Goal: Task Accomplishment & Management: Use online tool/utility

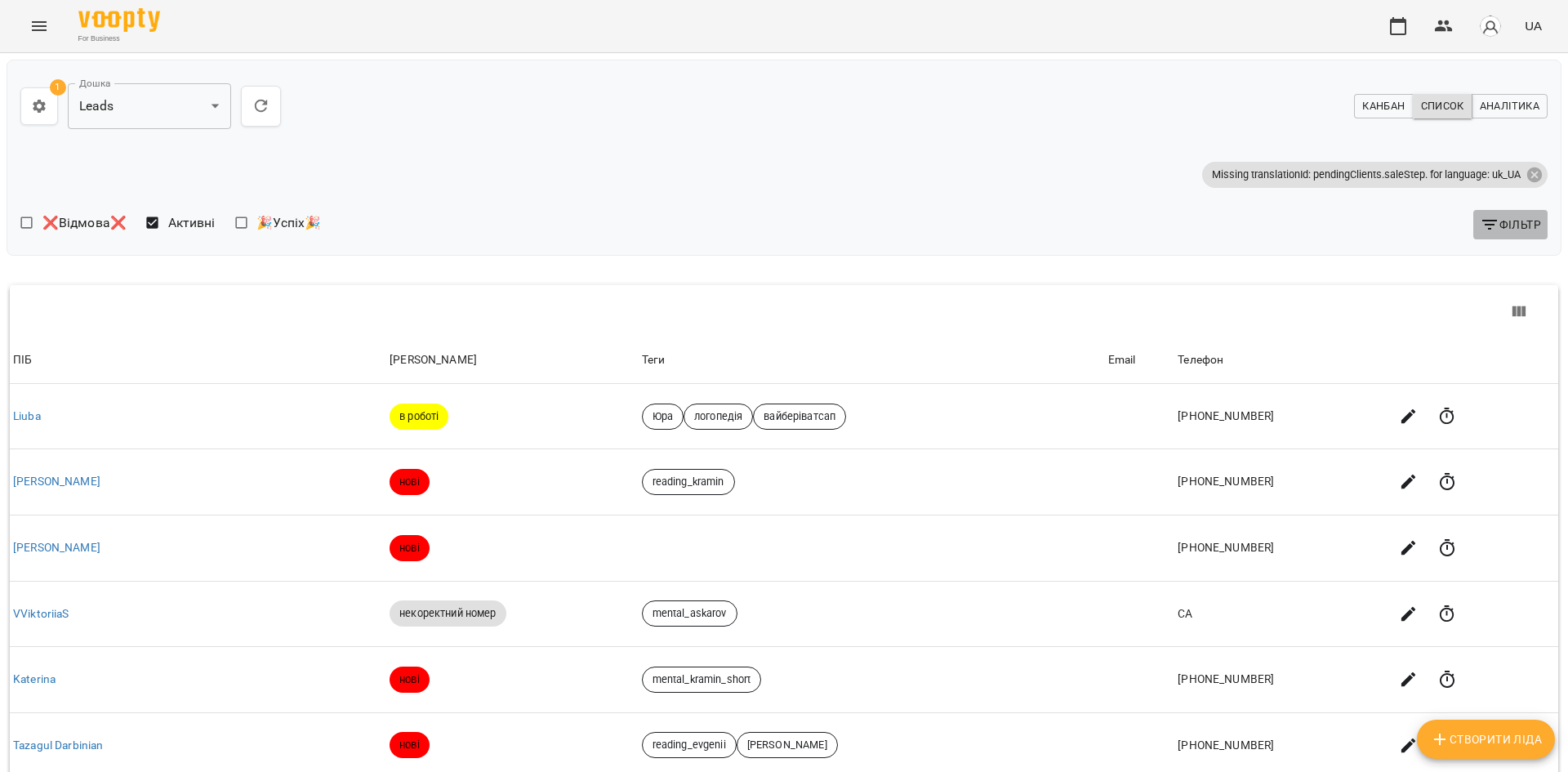
click at [1503, 227] on span "Фільтр" at bounding box center [1510, 225] width 61 height 20
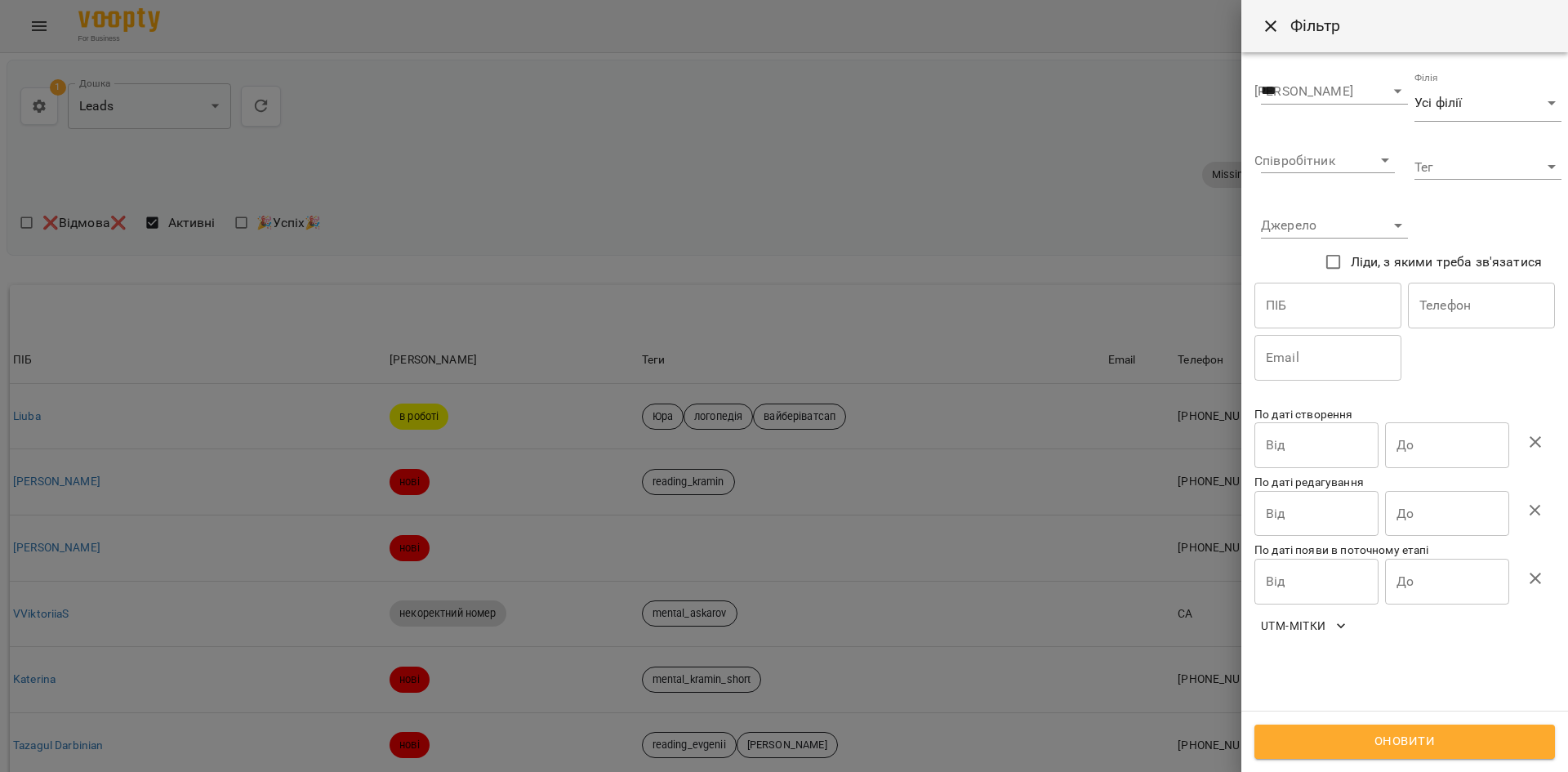
click at [1480, 320] on input "text" at bounding box center [1482, 305] width 147 height 45
paste input "**********"
type input "**********"
click at [1401, 736] on span "Оновити" at bounding box center [1405, 743] width 265 height 21
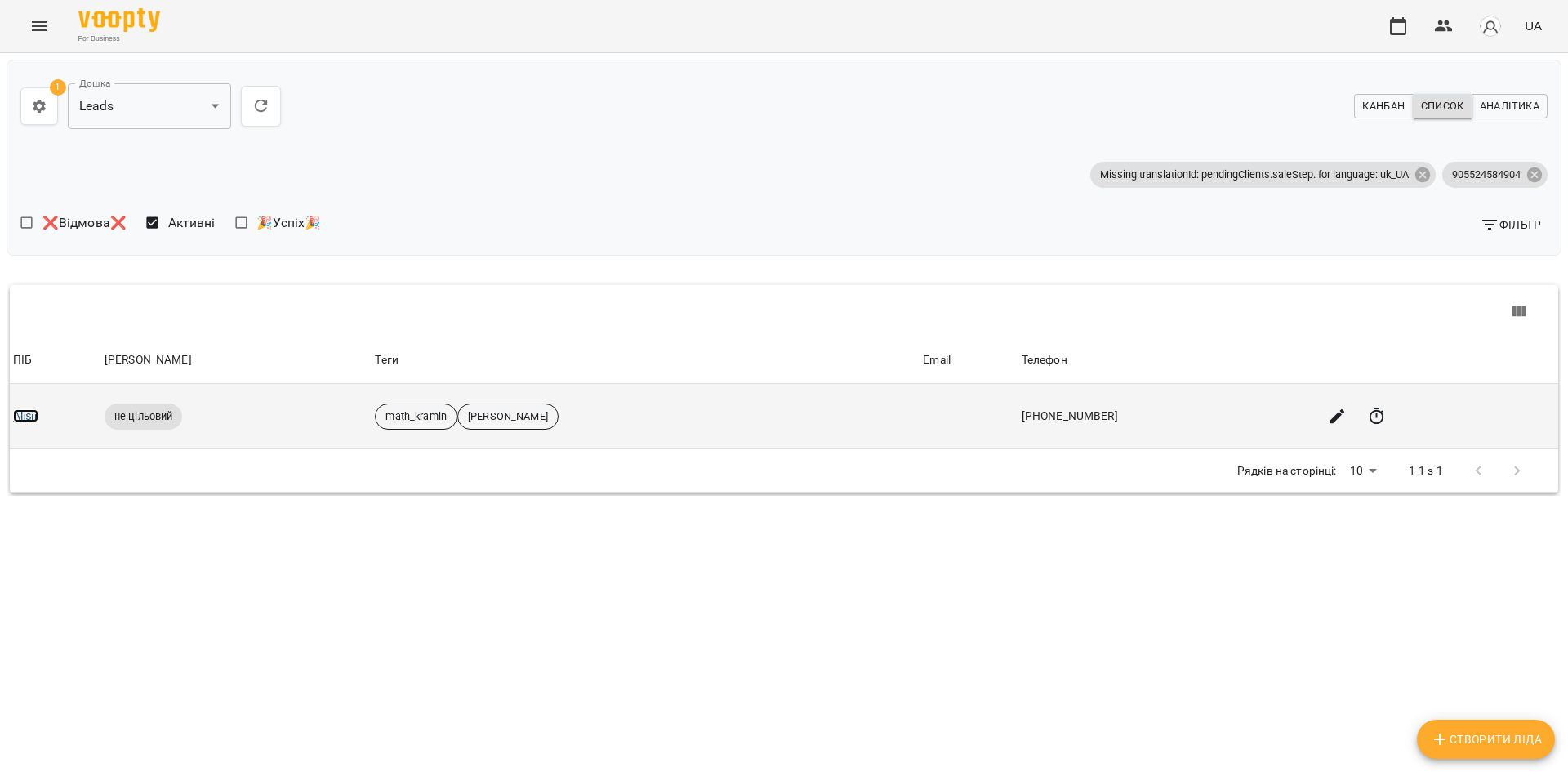
click at [22, 413] on link "Alişir" at bounding box center [26, 415] width 25 height 13
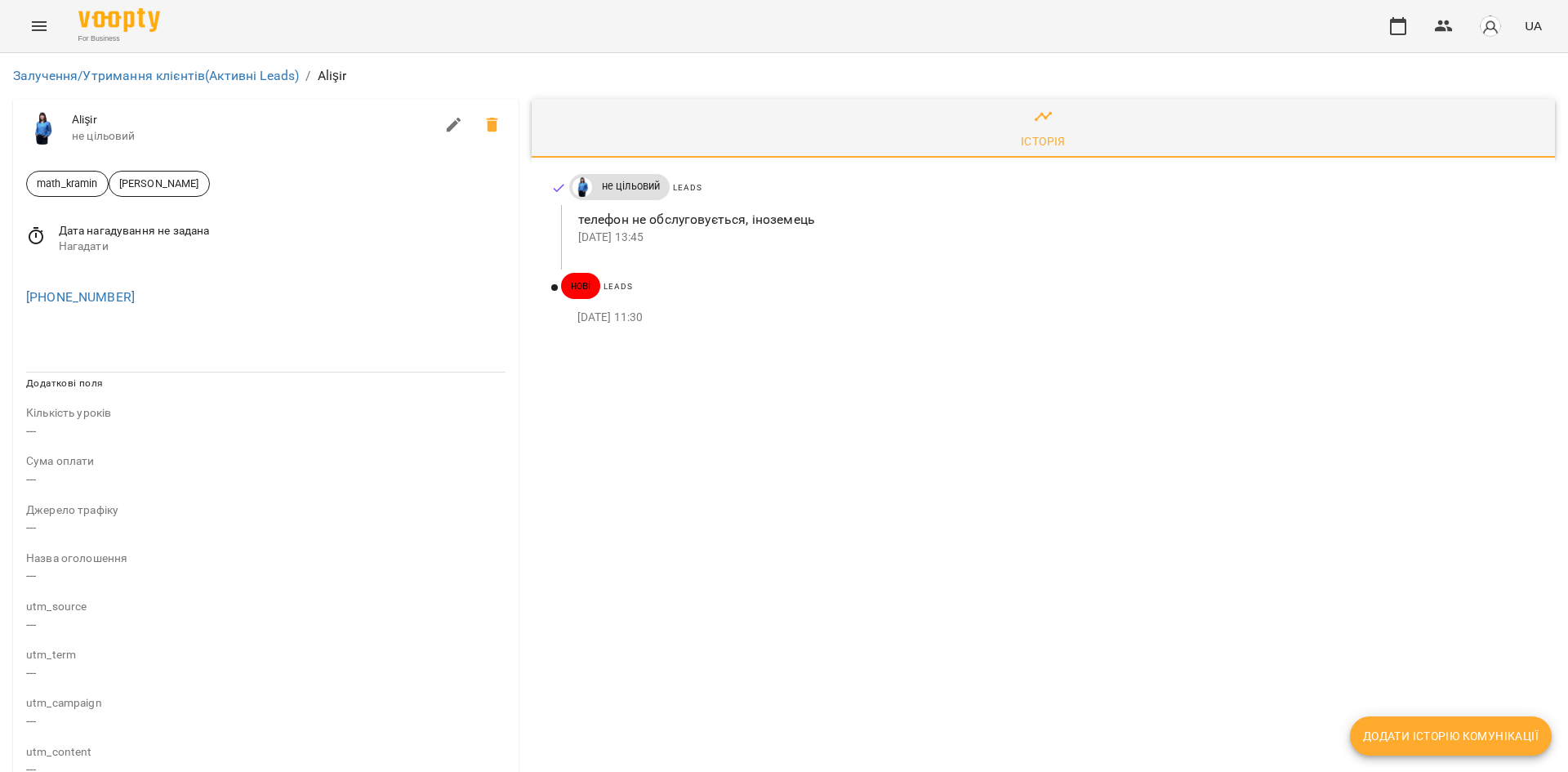
drag, startPoint x: 701, startPoint y: 318, endPoint x: 568, endPoint y: 229, distance: 160.0
click at [568, 229] on div "не цільовий Leads телефон не обслуговується, іноземець [DATE] 13:45 нові Leads …" at bounding box center [1043, 254] width 1024 height 193
click at [690, 276] on div "Leads" at bounding box center [1070, 287] width 939 height 29
drag, startPoint x: 711, startPoint y: 324, endPoint x: 589, endPoint y: 219, distance: 161.0
click at [589, 219] on div "не цільовий Leads телефон не обслуговується, іноземець [DATE] 13:45 нові Leads …" at bounding box center [1043, 254] width 1024 height 193
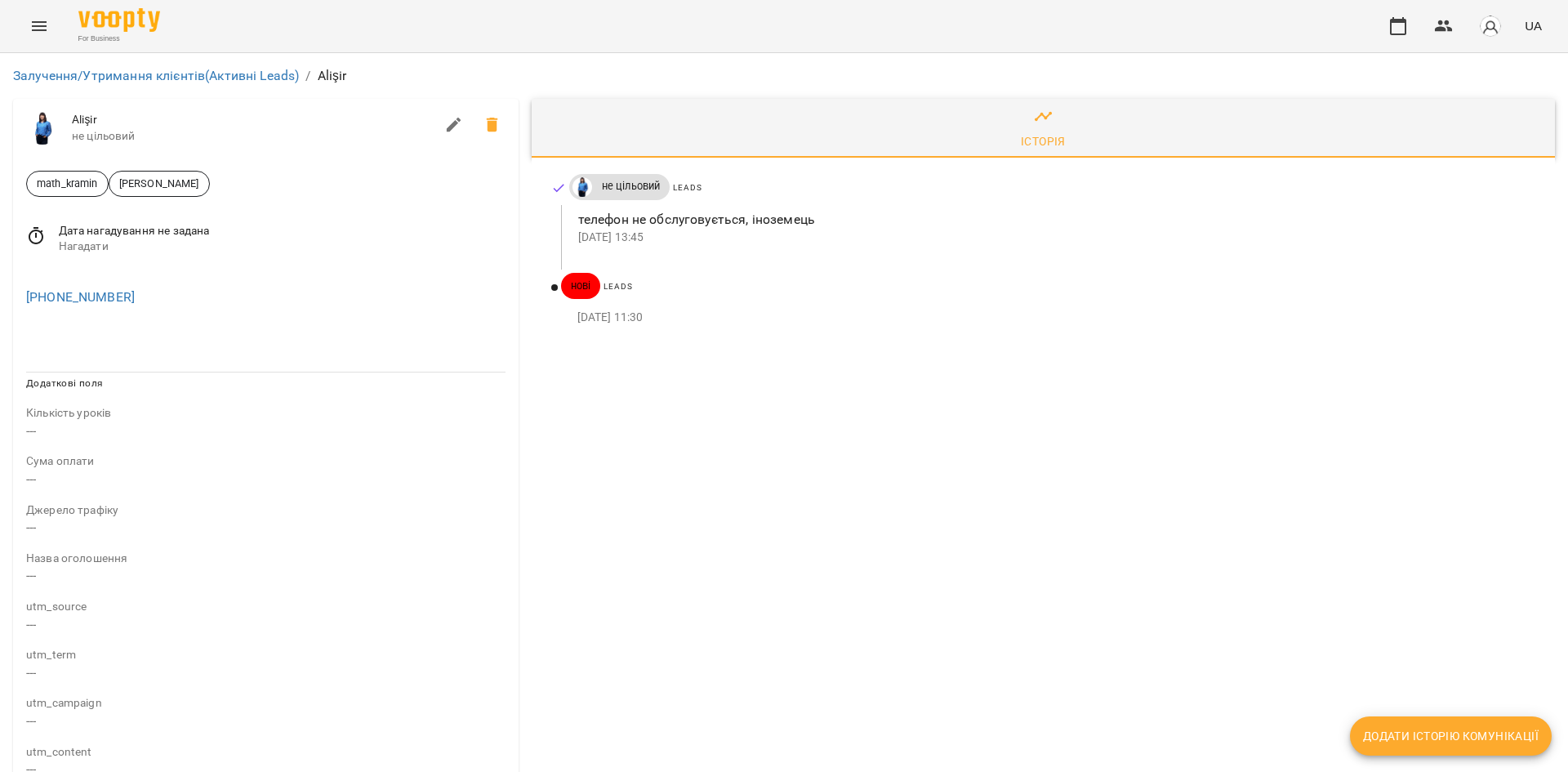
click at [651, 242] on p "[DATE] 13:45" at bounding box center [1053, 238] width 951 height 16
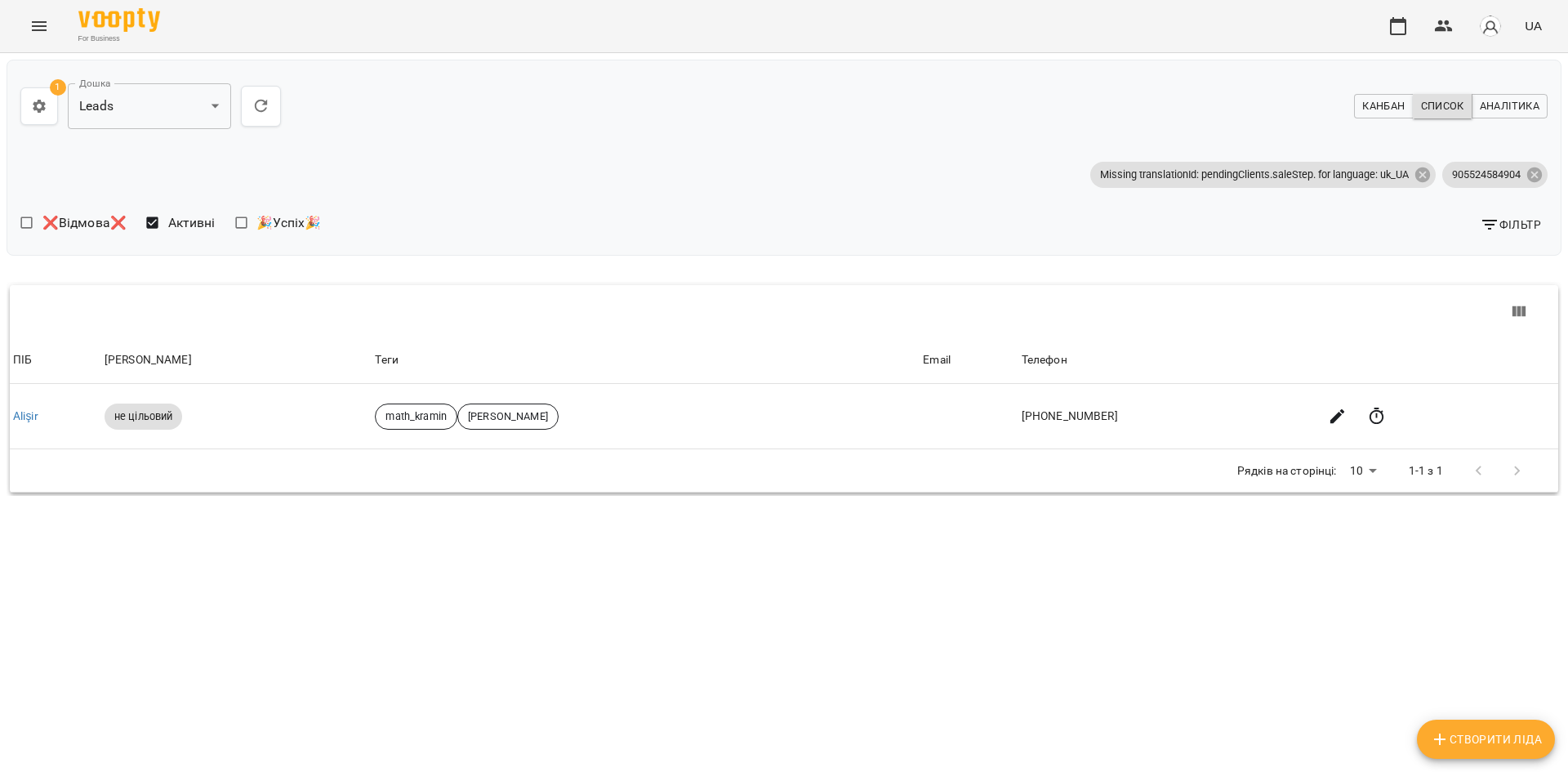
click at [1504, 231] on span "Фільтр" at bounding box center [1510, 225] width 61 height 20
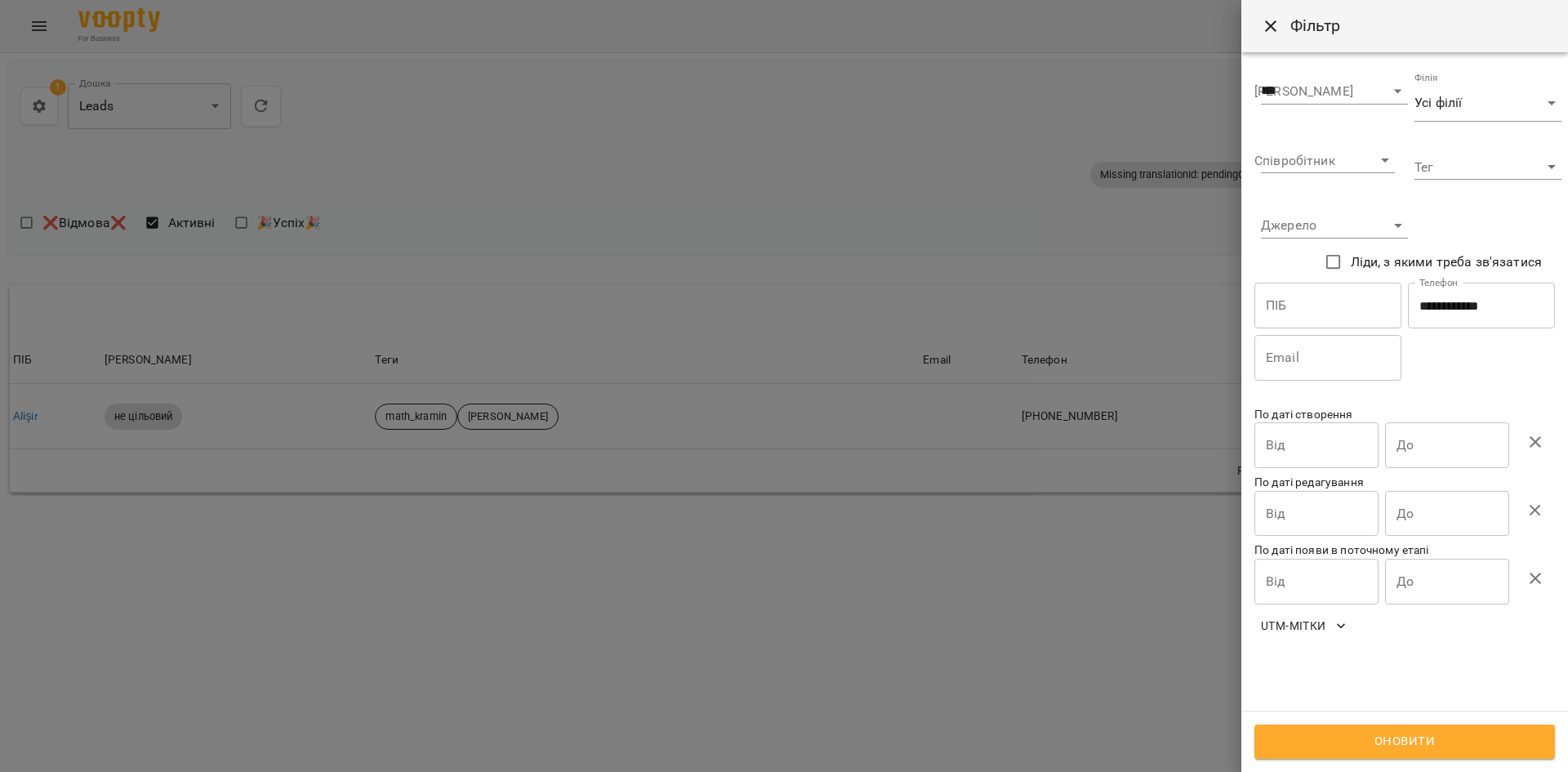
click at [1461, 313] on input "**********" at bounding box center [1482, 305] width 147 height 45
paste input "text"
type input "**********"
click at [1337, 758] on button "Оновити" at bounding box center [1404, 742] width 300 height 35
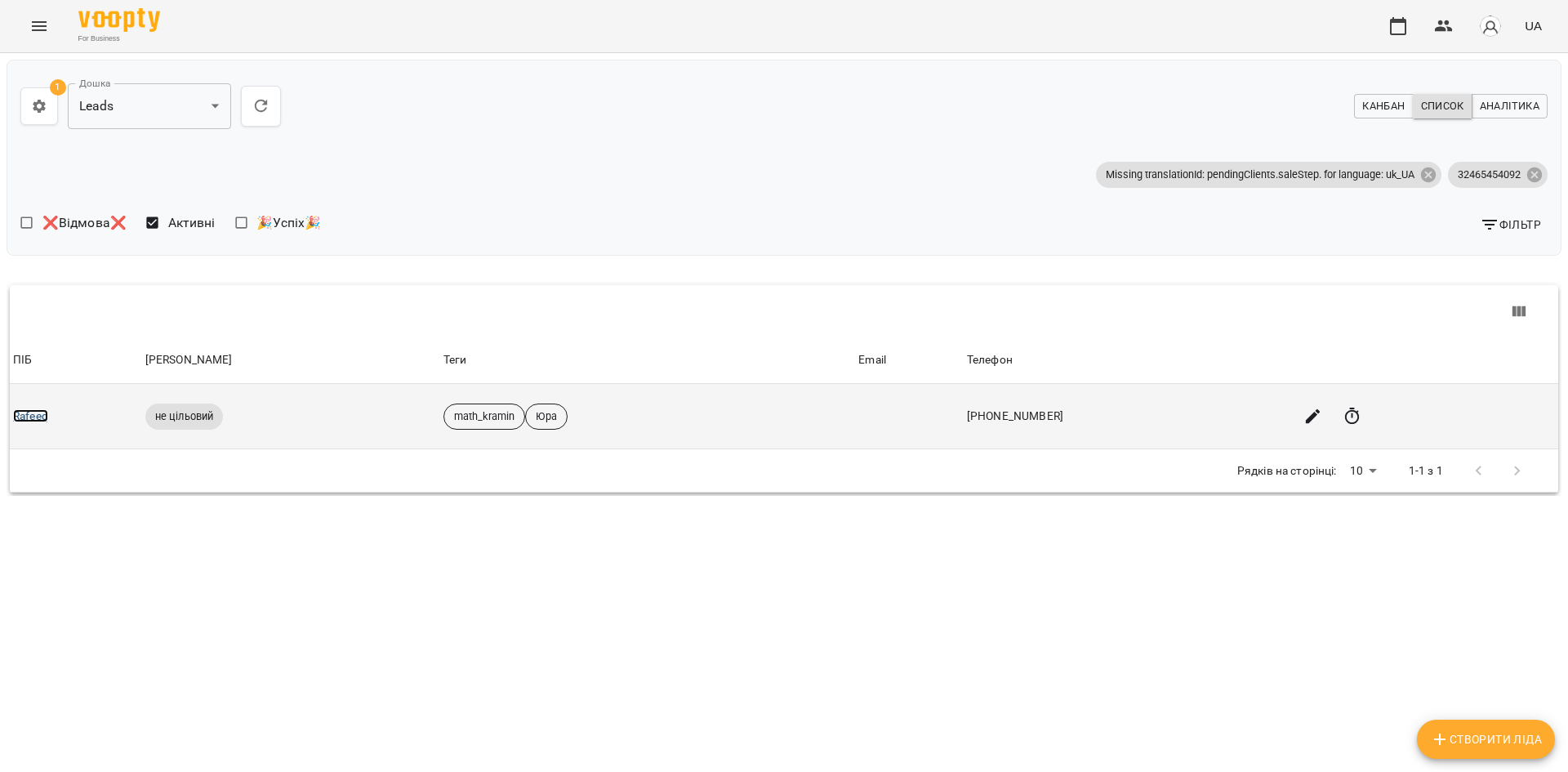
click at [45, 419] on link "Rafeeq" at bounding box center [30, 415] width 35 height 13
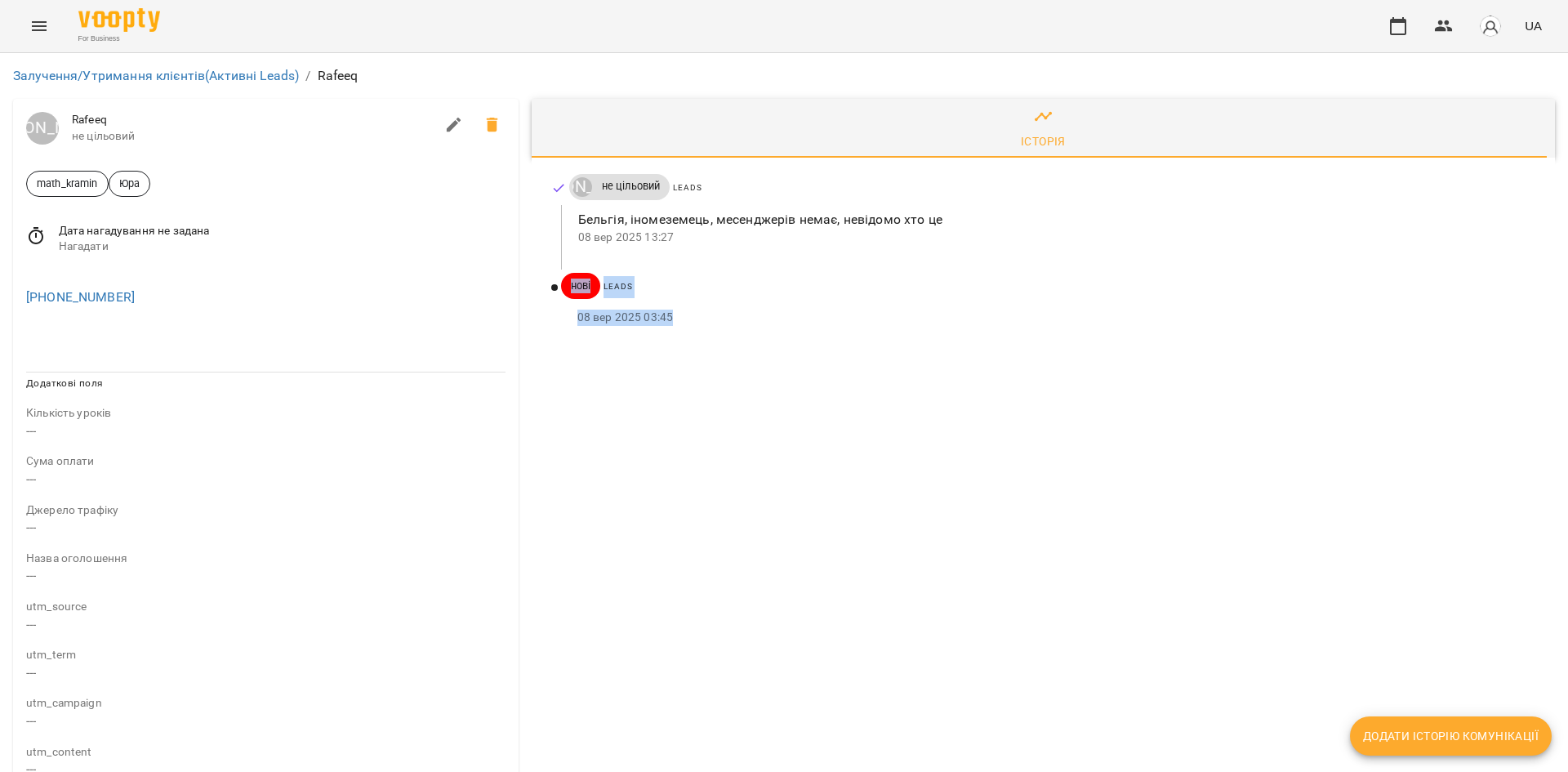
drag, startPoint x: 686, startPoint y: 320, endPoint x: 559, endPoint y: 300, distance: 128.6
click at [559, 300] on div "нові Leads [DATE] 03:45" at bounding box center [1043, 303] width 984 height 54
click at [604, 346] on div "[PERSON_NAME] не цільовий Leads [GEOGRAPHIC_DATA], іномеземець, месенджерів нем…" at bounding box center [1043, 254] width 1024 height 193
drag, startPoint x: 672, startPoint y: 318, endPoint x: 558, endPoint y: 322, distance: 114.1
click at [561, 322] on div "08 вер 2025 03:45" at bounding box center [1049, 317] width 975 height 26
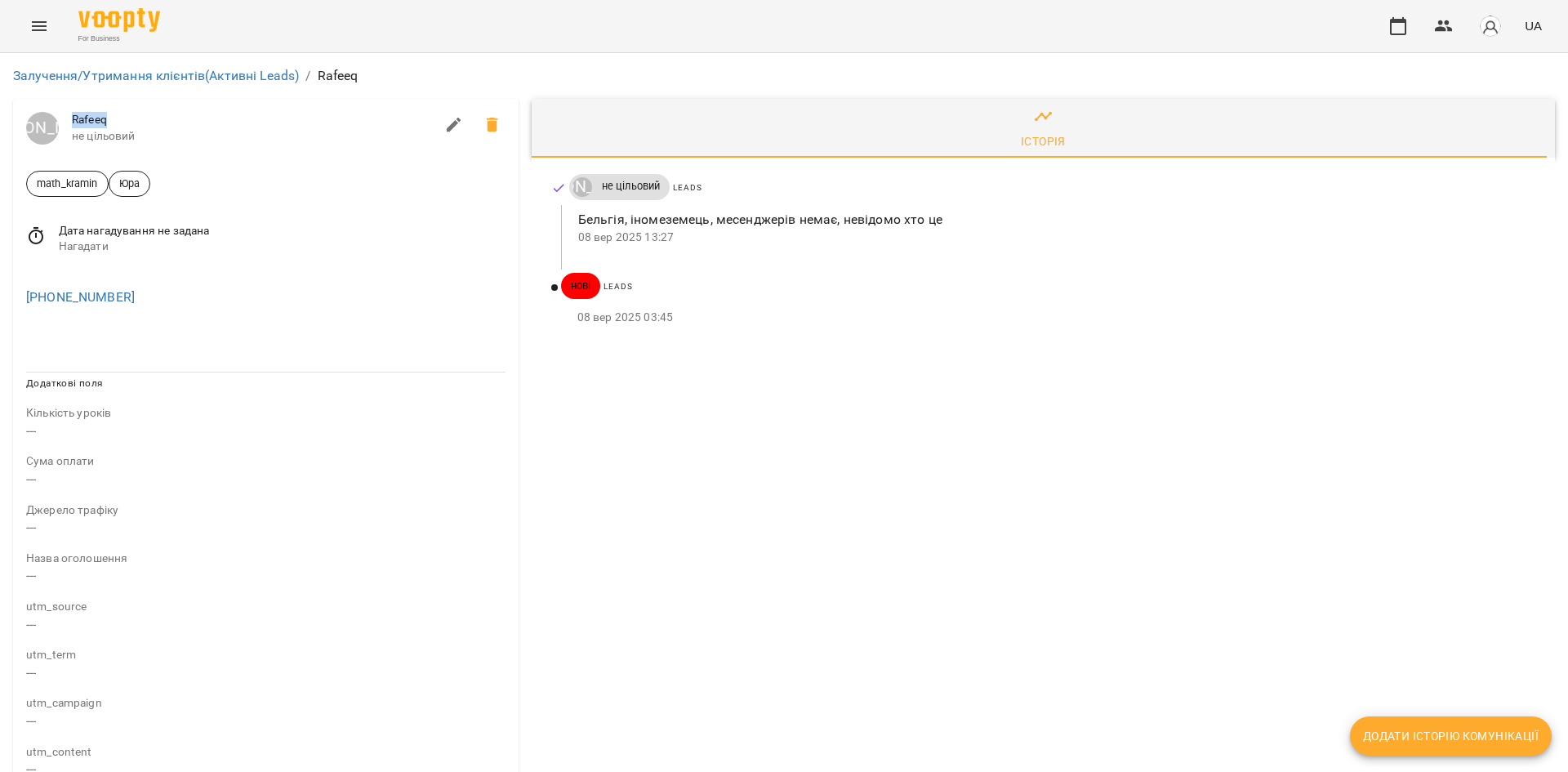
drag, startPoint x: 102, startPoint y: 115, endPoint x: 62, endPoint y: 111, distance: 40.2
click at [62, 111] on div "[PERSON_NAME] не цільовий" at bounding box center [266, 128] width 506 height 59
click at [1096, 397] on div "Історія [PERSON_NAME] не цільовий Leads [GEOGRAPHIC_DATA], іномеземець, месендж…" at bounding box center [1044, 626] width 1037 height 1066
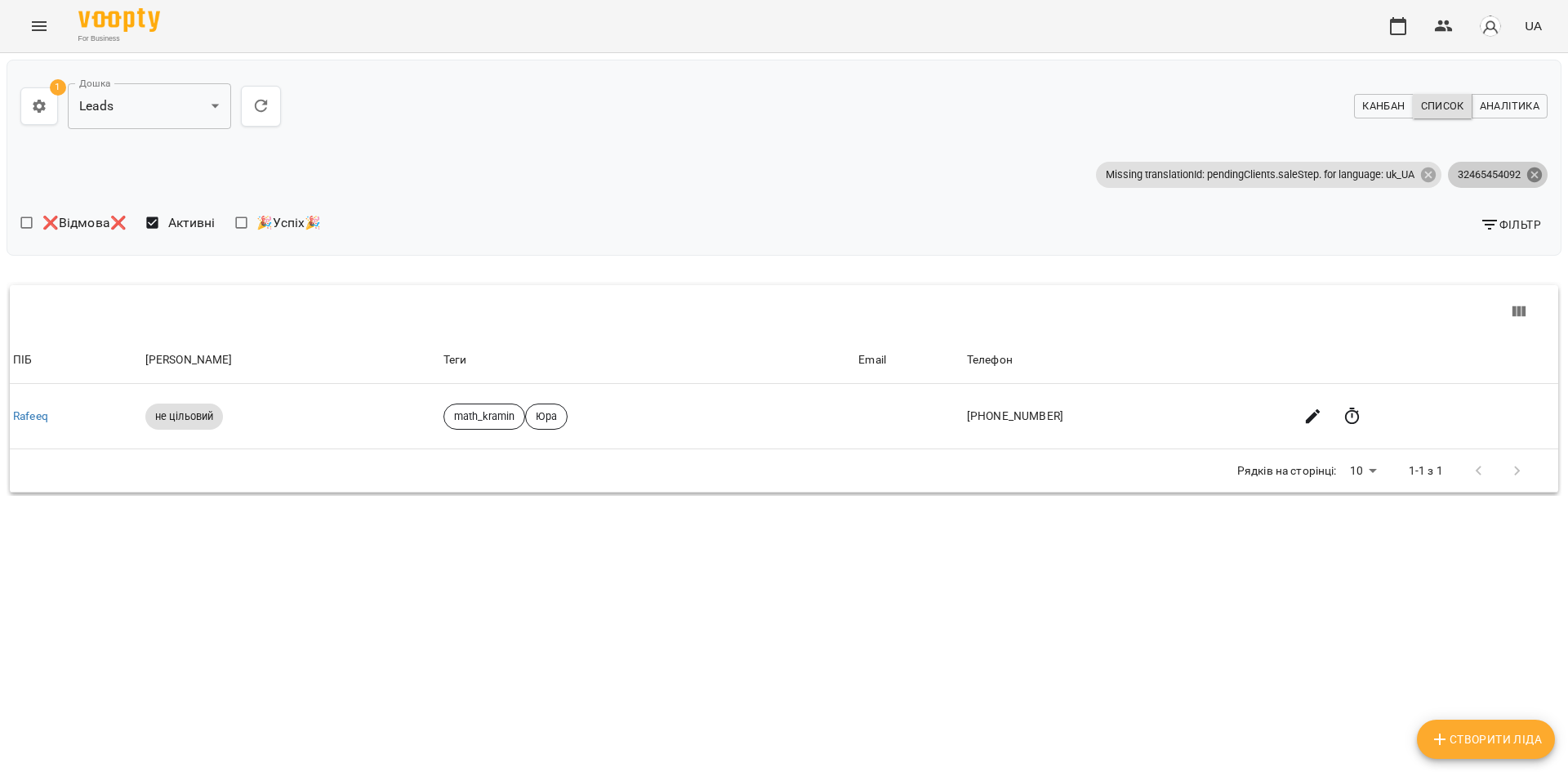
click at [1530, 169] on icon at bounding box center [1535, 174] width 15 height 15
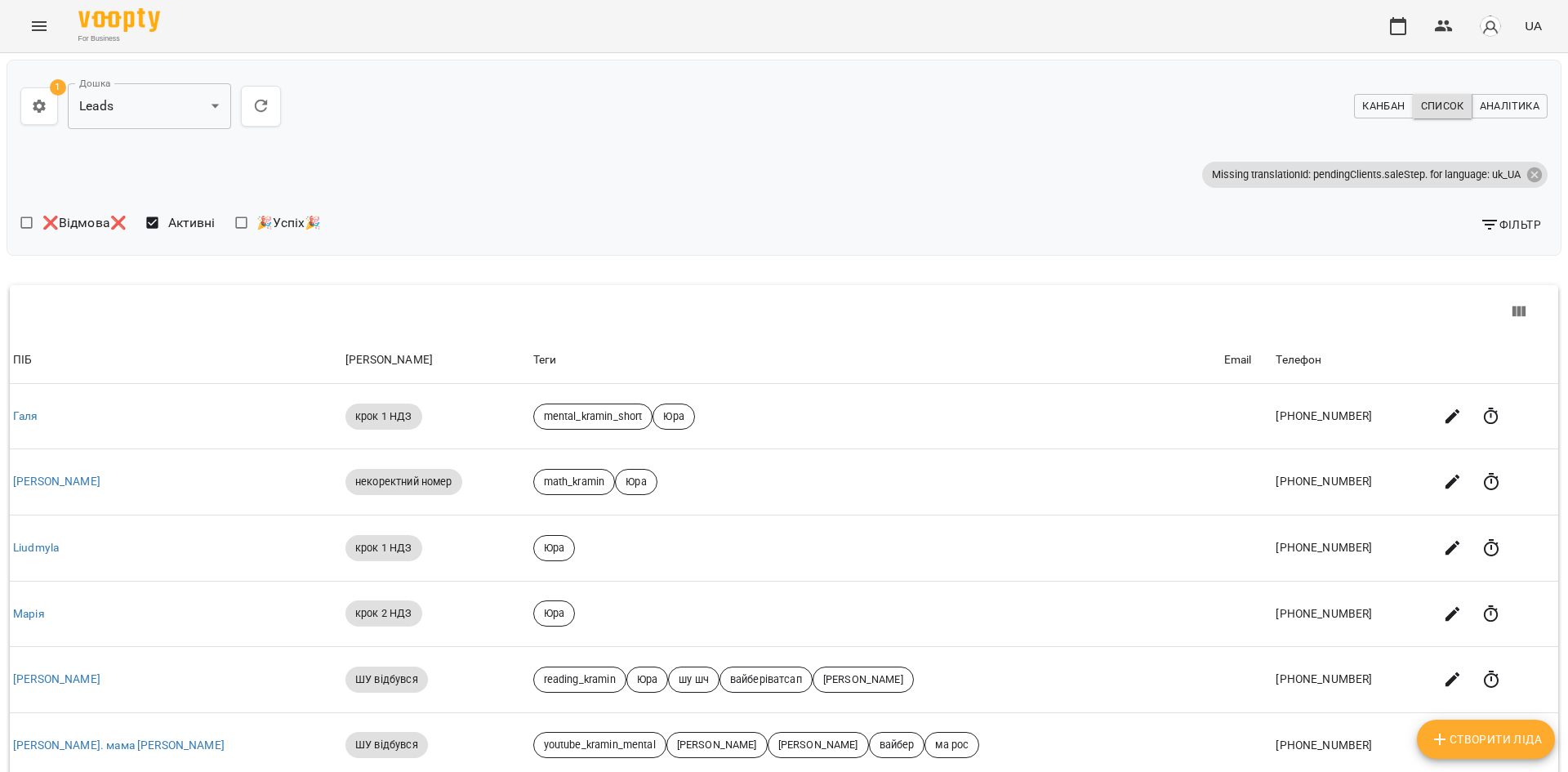
click at [1498, 218] on span "Фільтр" at bounding box center [1510, 225] width 61 height 20
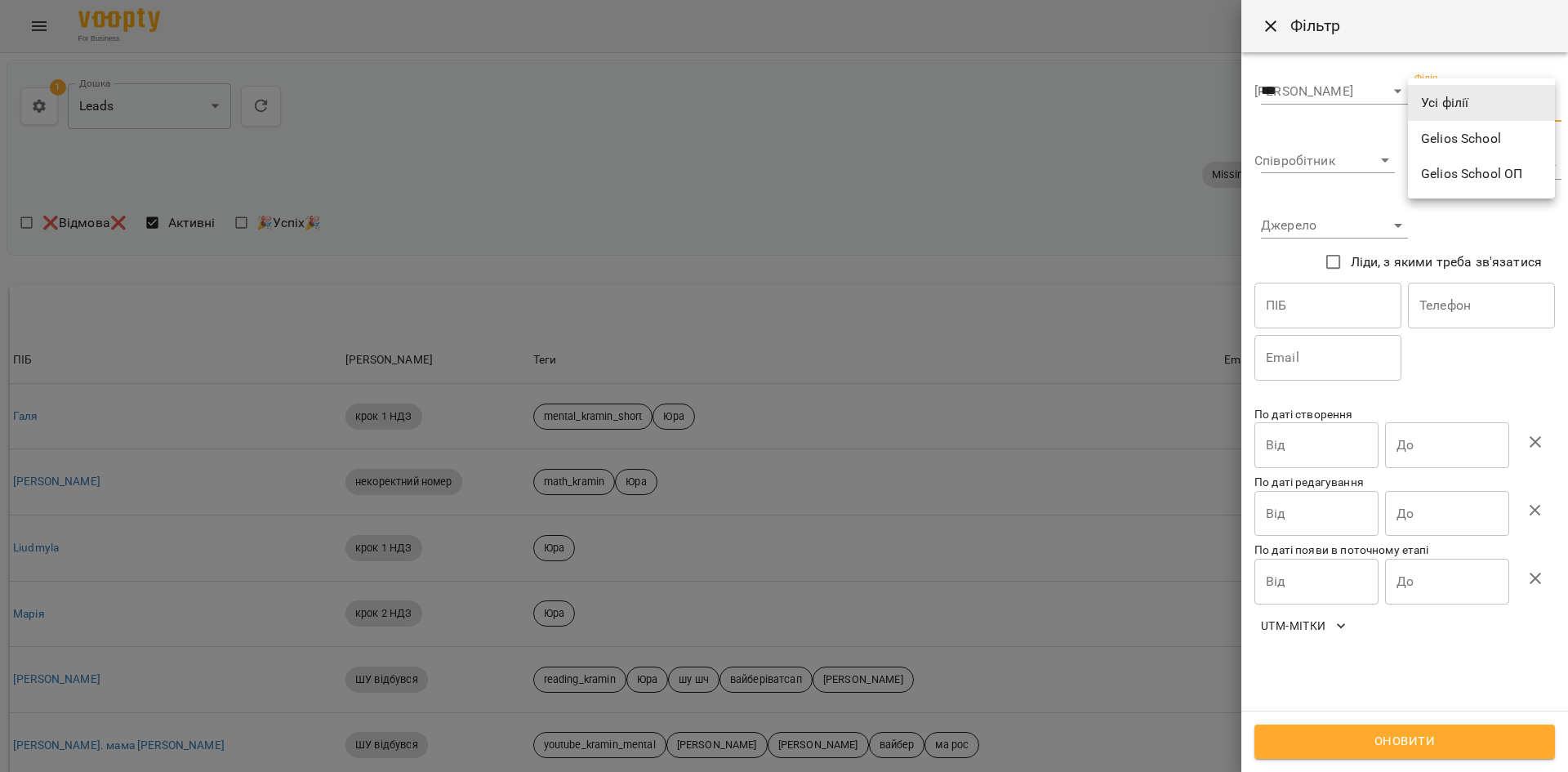
click at [1474, 107] on body "**********" at bounding box center [784, 597] width 1568 height 1195
click at [1381, 135] on div at bounding box center [784, 386] width 1568 height 772
click at [1360, 152] on select "**********" at bounding box center [1328, 160] width 134 height 26
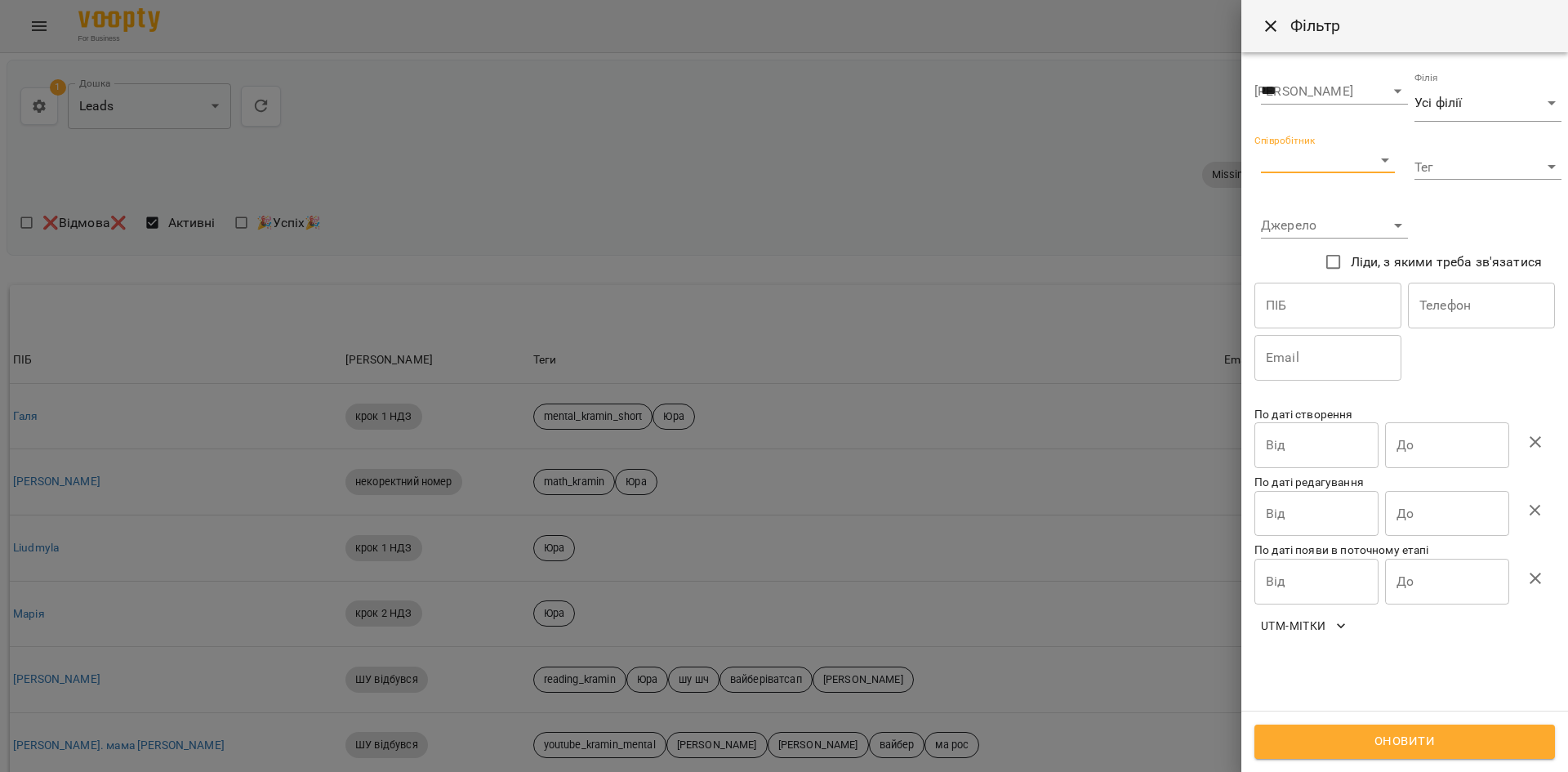
click at [616, 318] on div at bounding box center [784, 386] width 1568 height 772
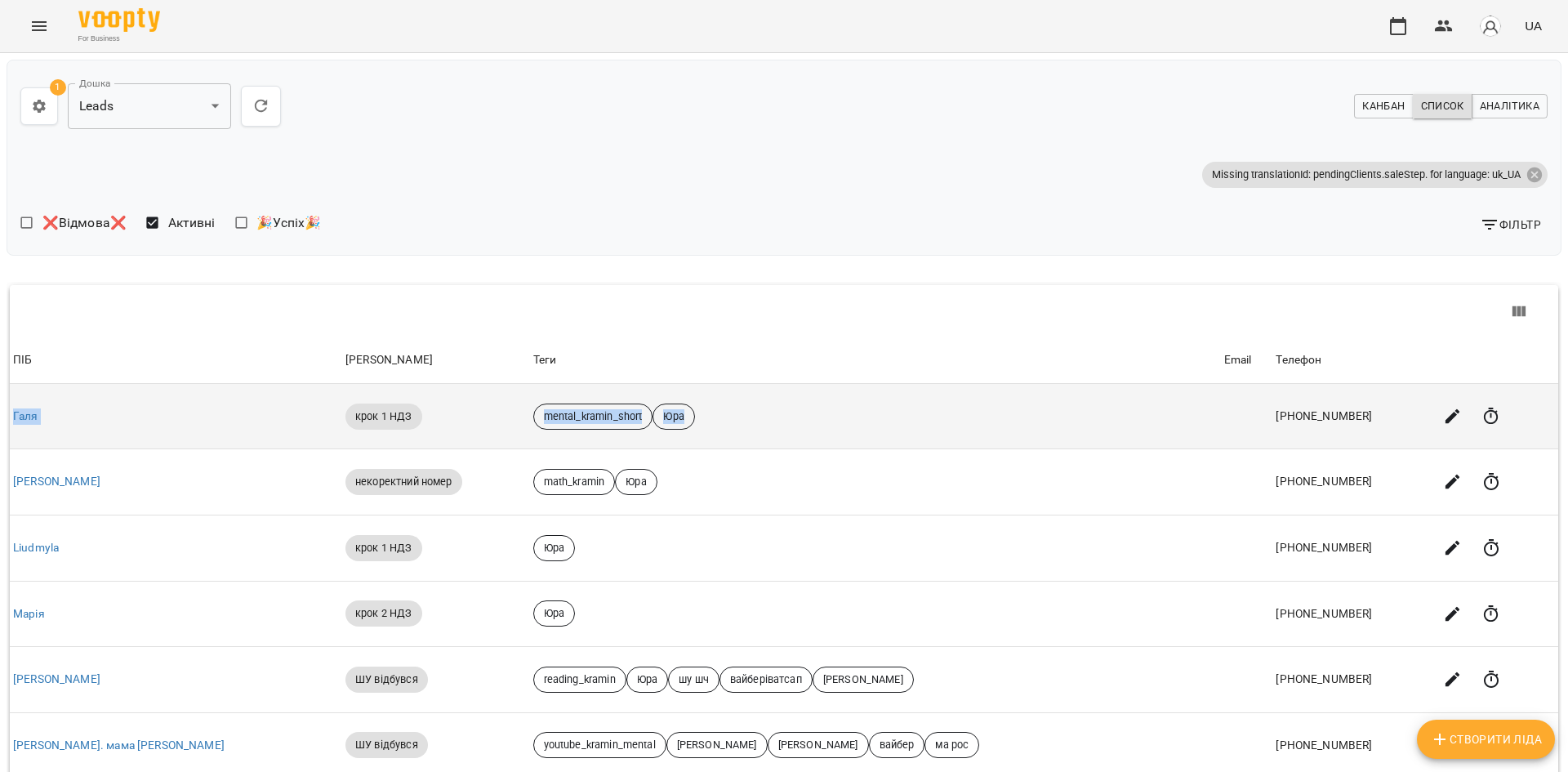
drag, startPoint x: 602, startPoint y: 437, endPoint x: 12, endPoint y: 412, distance: 590.5
click at [12, 412] on tr "ПІБ [PERSON_NAME] Етап крок 1 НДЗ Теги mental_kramin_short [PERSON_NAME] Email …" at bounding box center [784, 416] width 1548 height 65
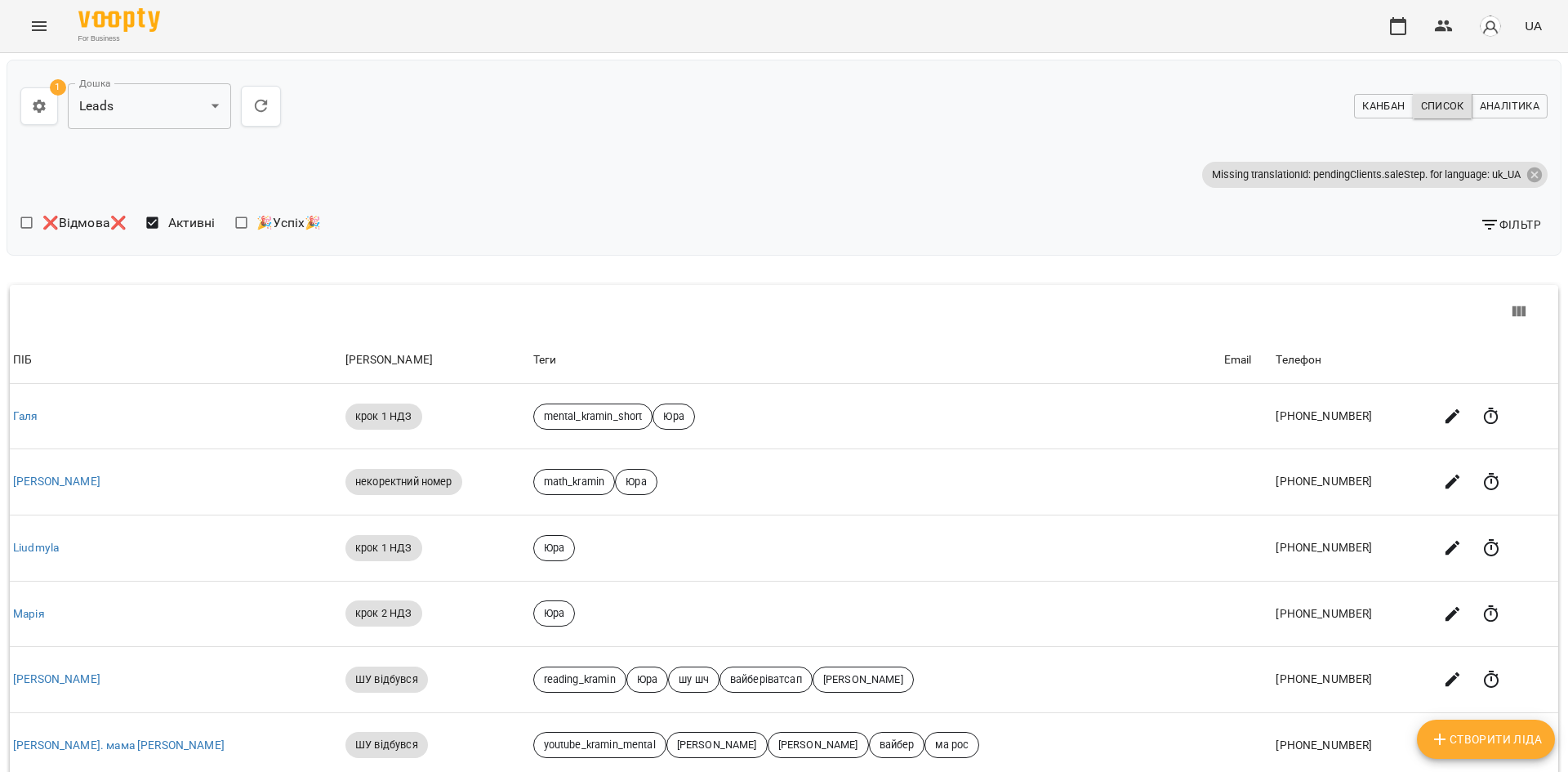
click at [143, 370] on th "ПІБ" at bounding box center [176, 360] width 332 height 45
